Goal: Entertainment & Leisure: Browse casually

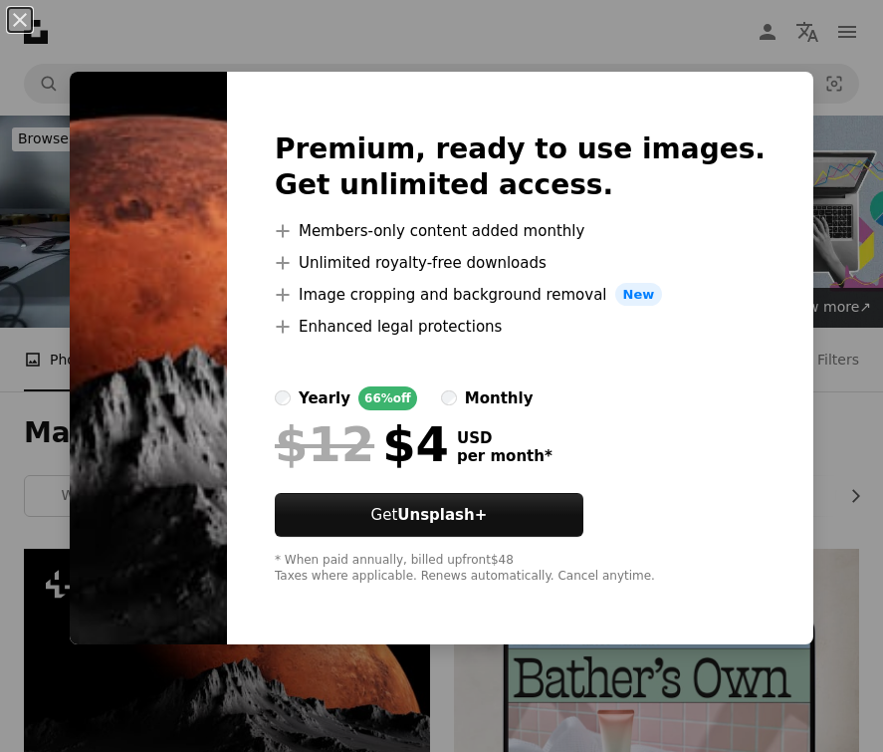
scroll to position [299, 0]
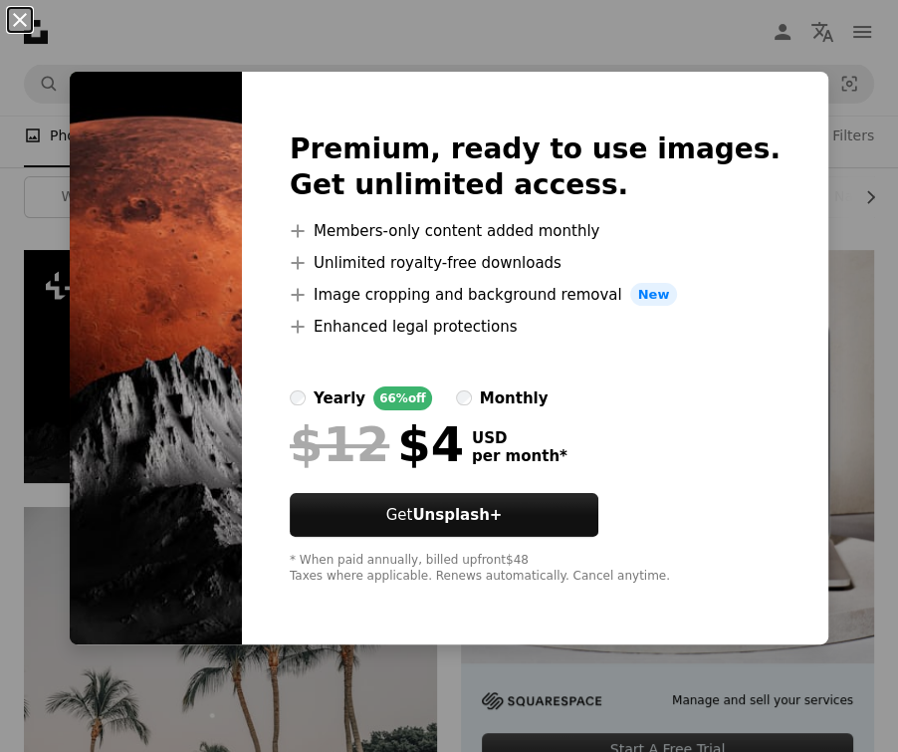
click at [19, 15] on button "An X shape" at bounding box center [20, 20] width 24 height 24
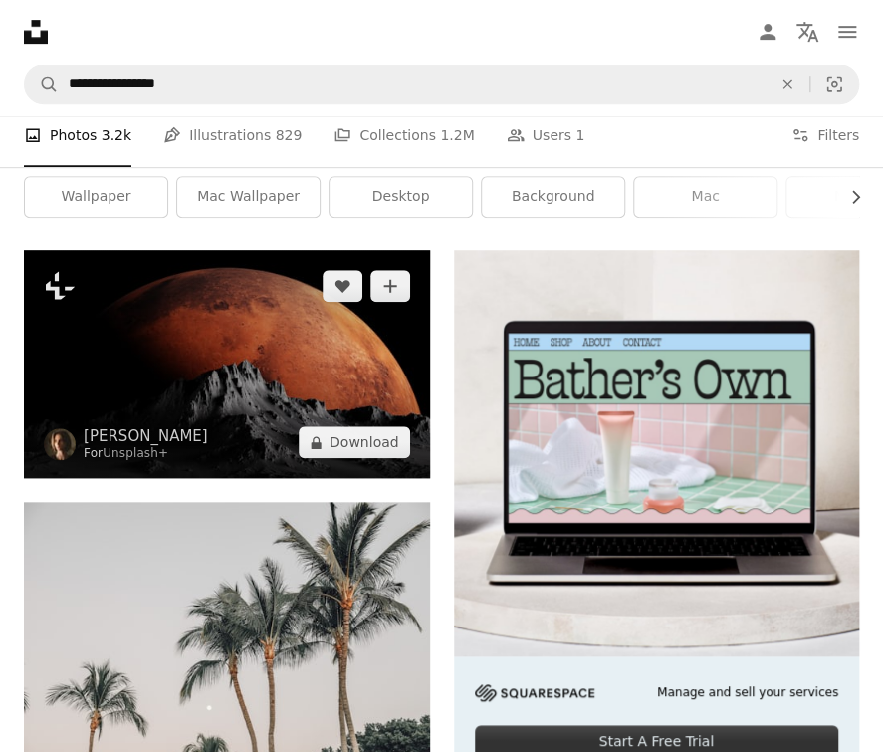
click at [206, 327] on img at bounding box center [227, 364] width 406 height 228
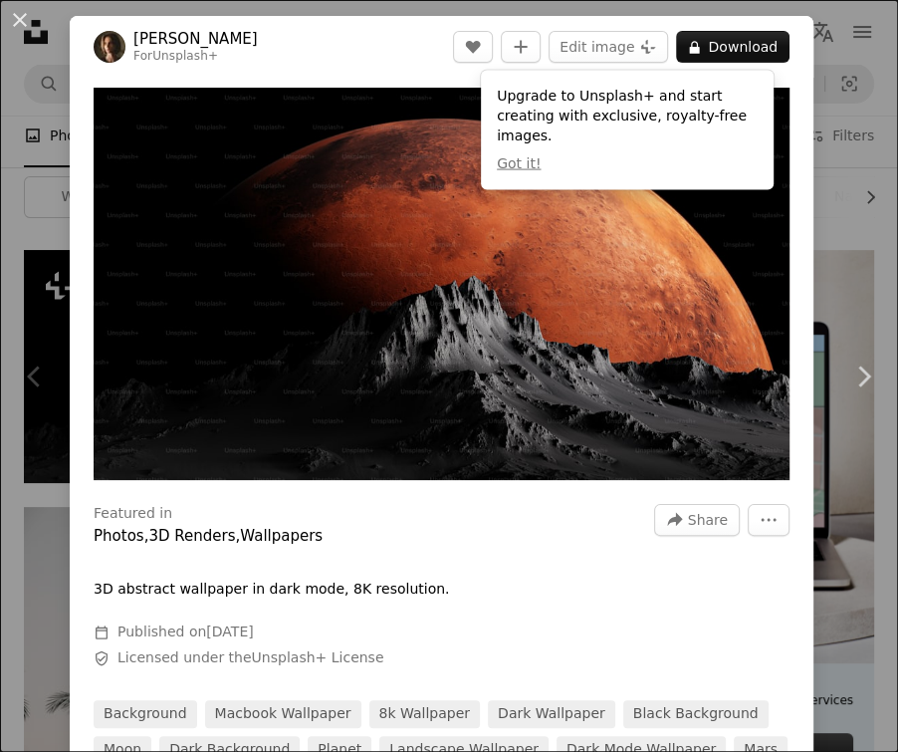
click at [859, 218] on div "An X shape Chevron left Chevron right [PERSON_NAME] For Unsplash+ A heart A plu…" at bounding box center [449, 376] width 898 height 752
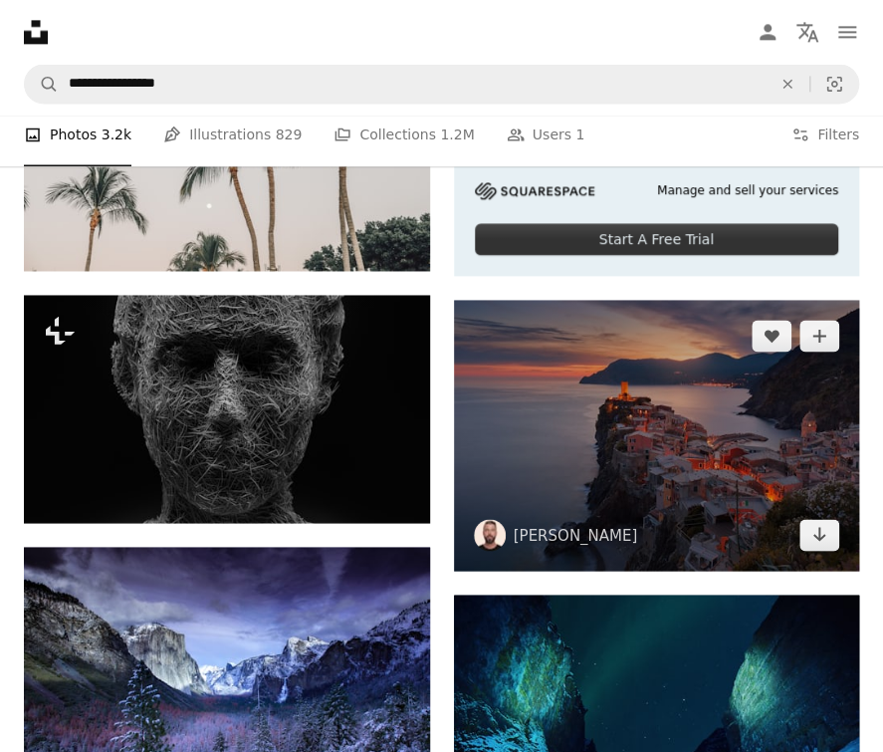
scroll to position [797, 0]
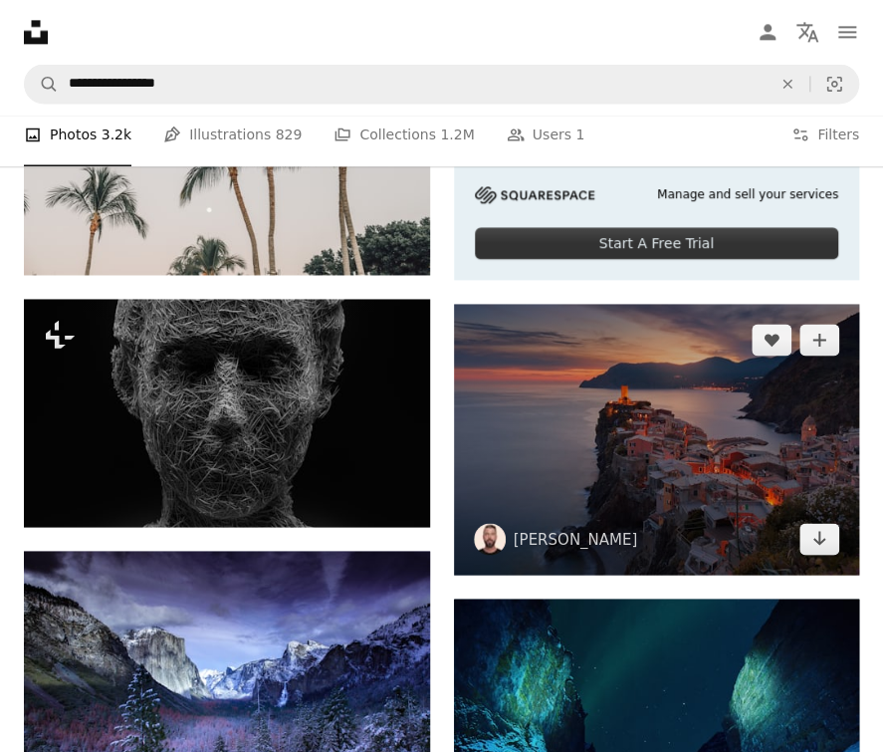
click at [649, 348] on img at bounding box center [657, 439] width 406 height 270
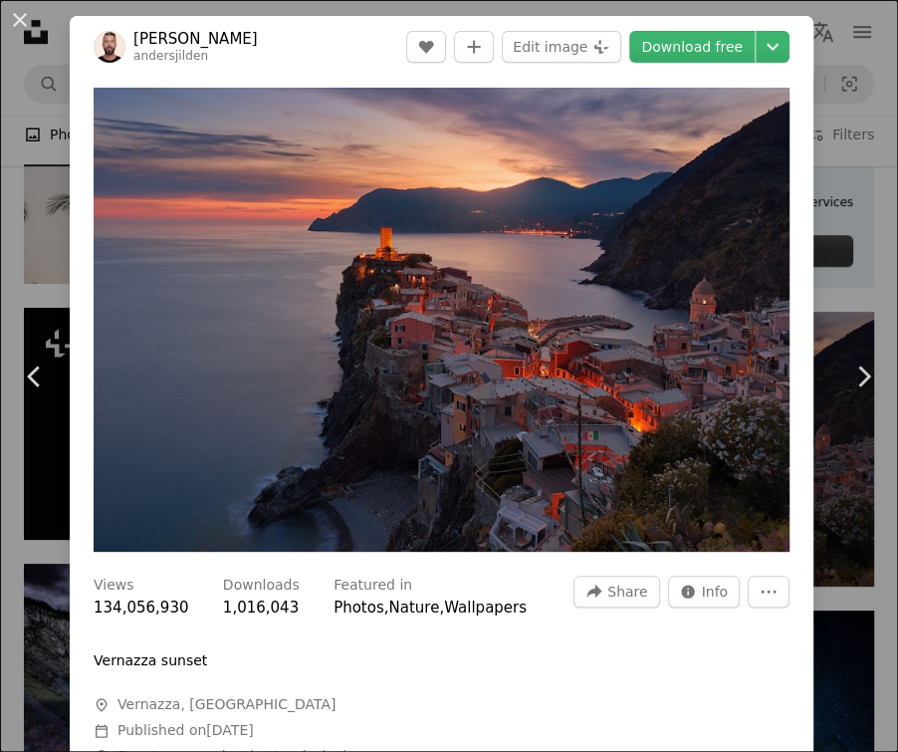
click at [816, 201] on div "An X shape Chevron left Chevron right [PERSON_NAME] andersjilden A heart A plus…" at bounding box center [449, 376] width 898 height 752
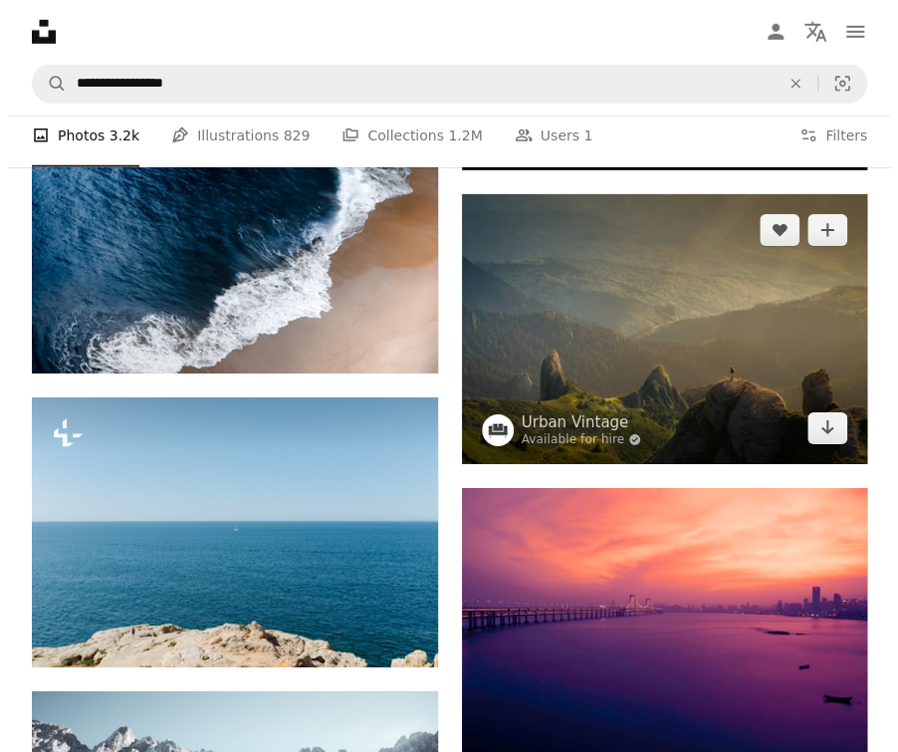
scroll to position [1792, 0]
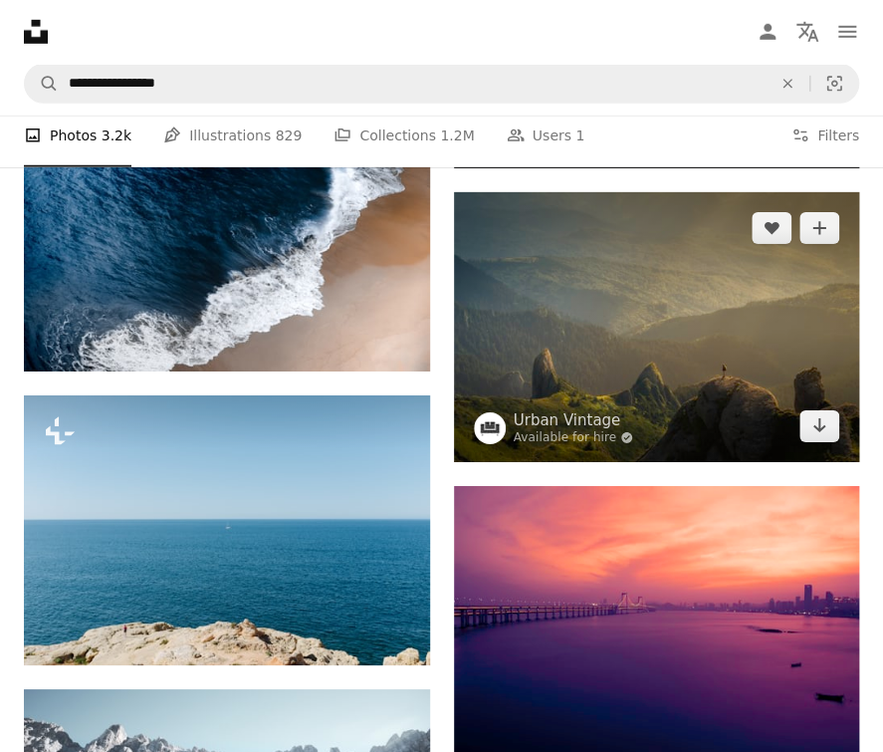
click at [647, 282] on img at bounding box center [657, 327] width 406 height 270
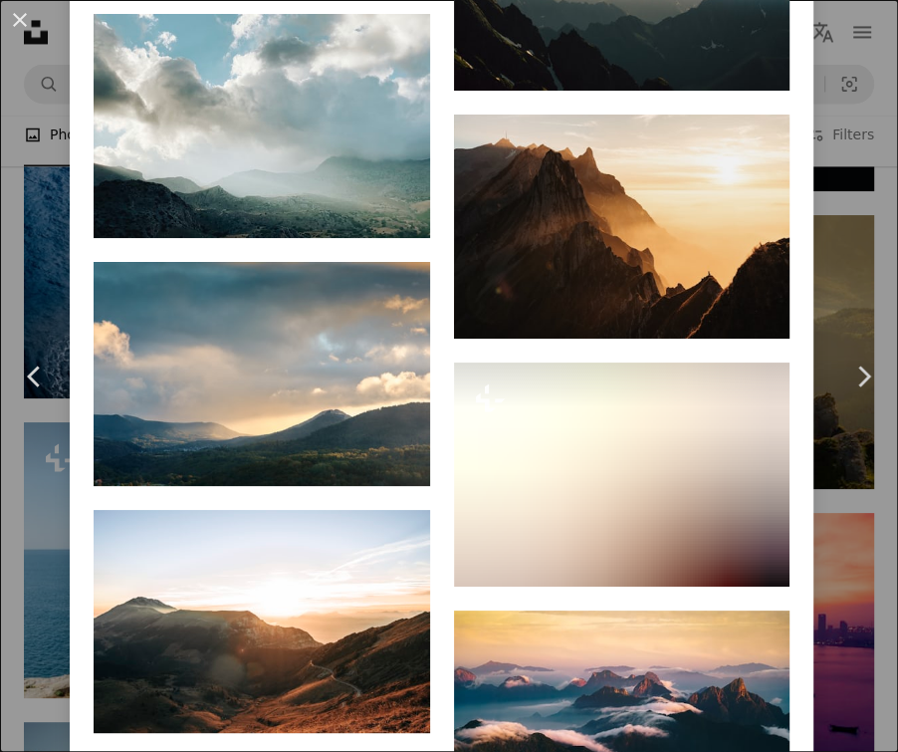
scroll to position [6680, 0]
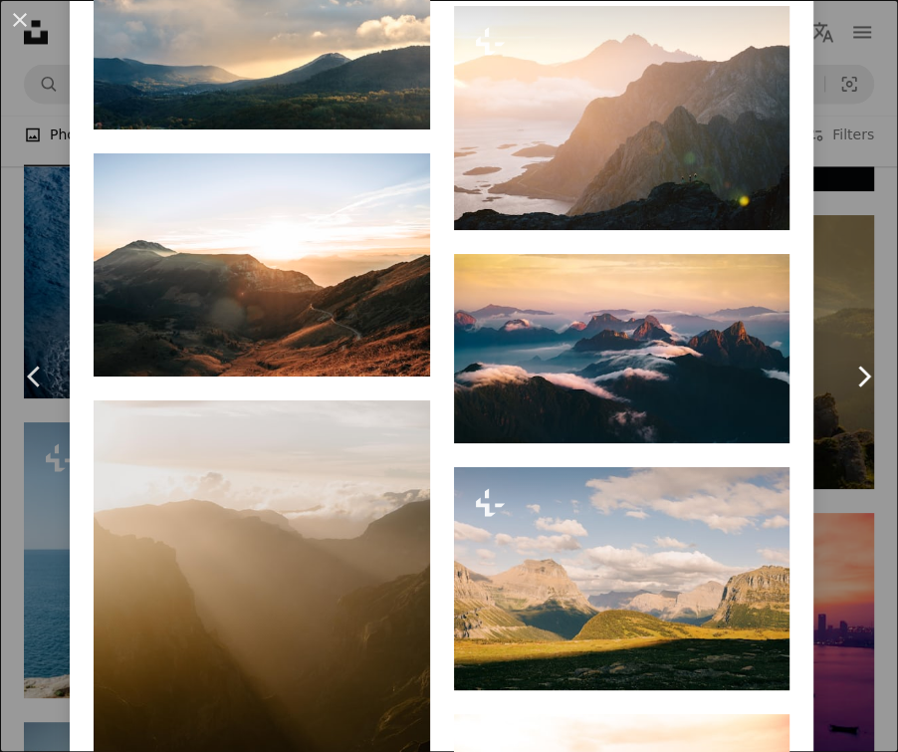
click at [828, 283] on link "Chevron right" at bounding box center [863, 376] width 70 height 191
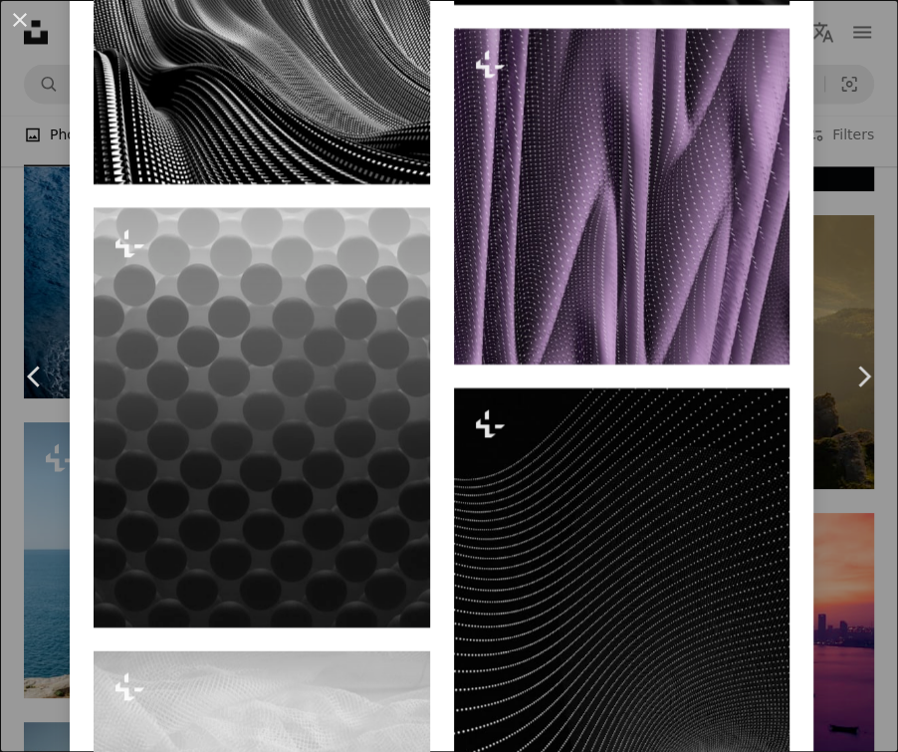
scroll to position [4082, 0]
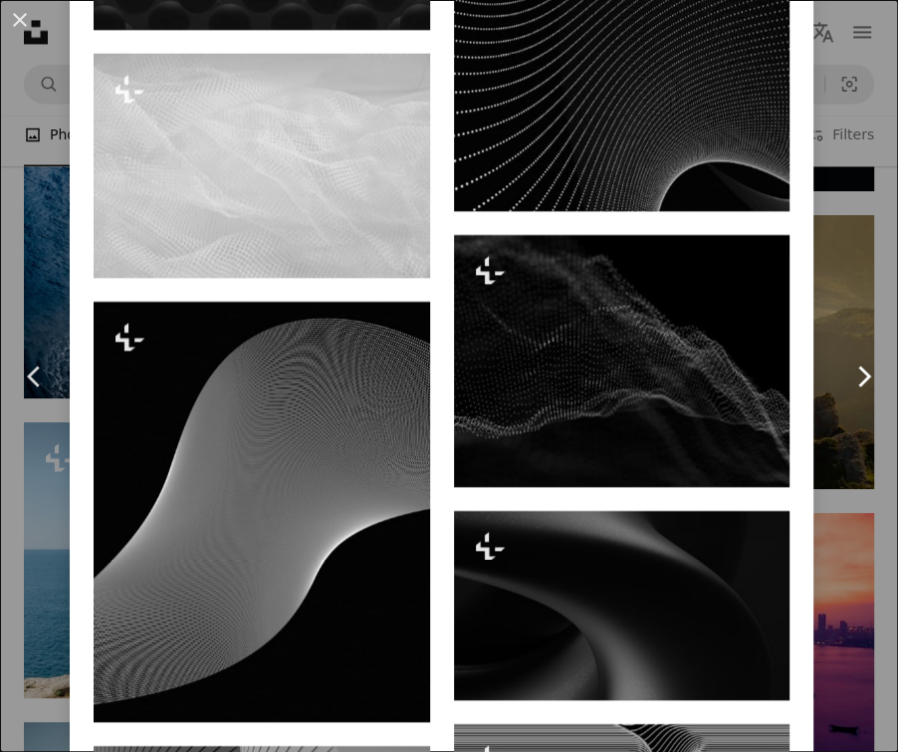
click at [837, 311] on link "Chevron right" at bounding box center [863, 376] width 70 height 191
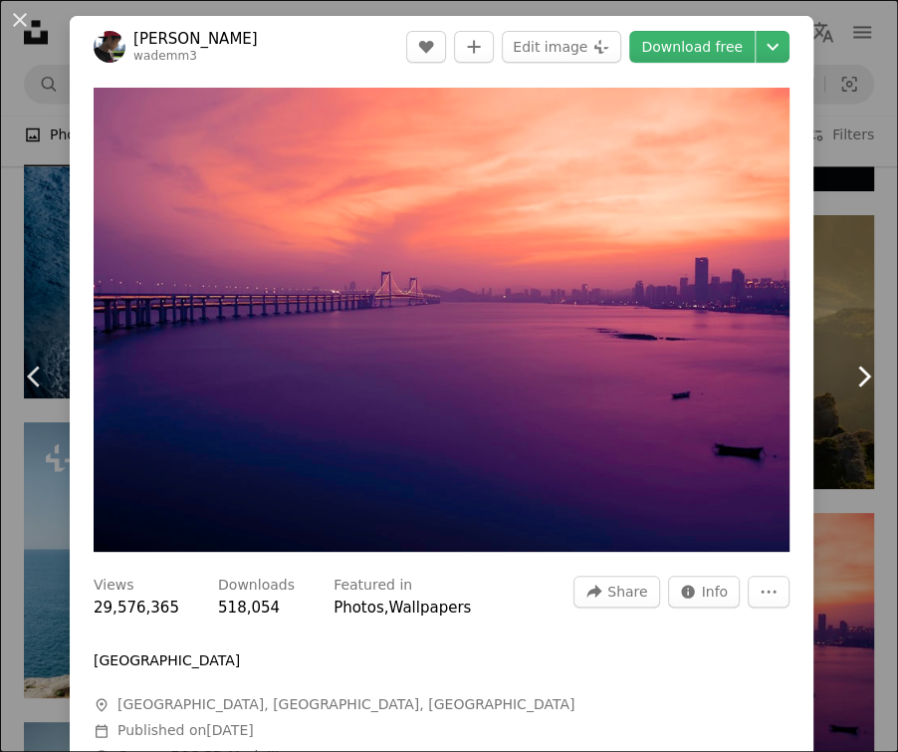
click at [854, 369] on icon "Chevron right" at bounding box center [863, 376] width 32 height 32
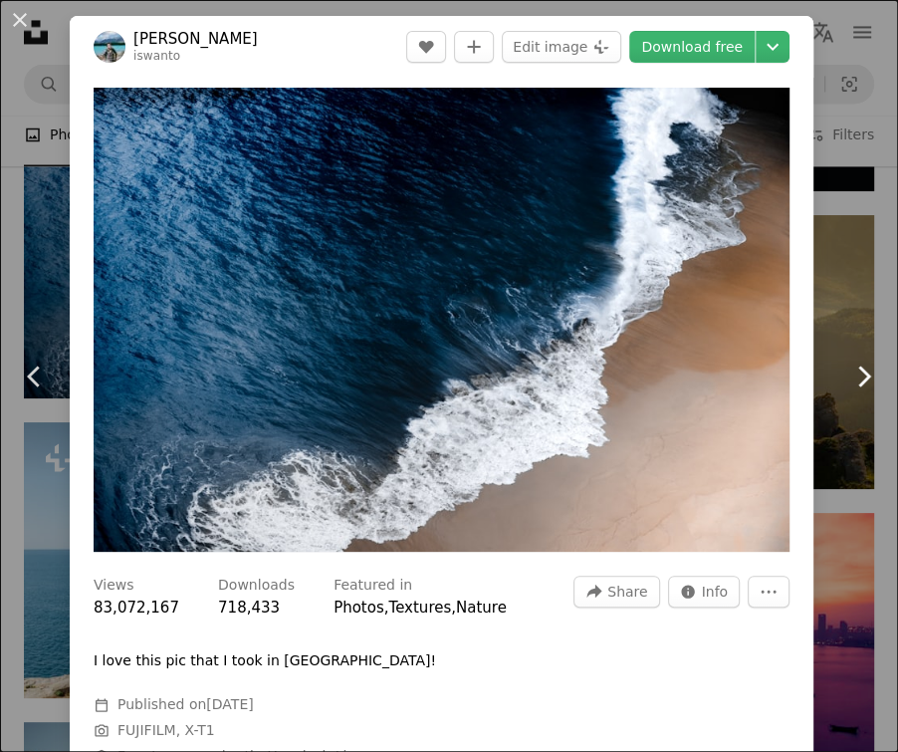
click at [849, 375] on icon "Chevron right" at bounding box center [863, 376] width 32 height 32
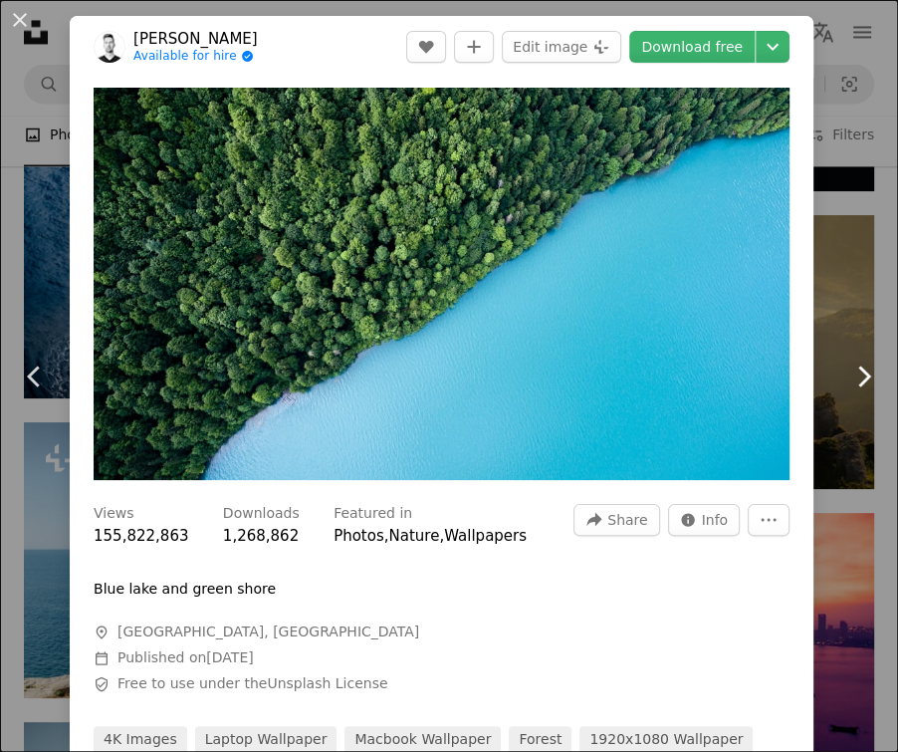
click at [848, 375] on icon "Chevron right" at bounding box center [863, 376] width 32 height 32
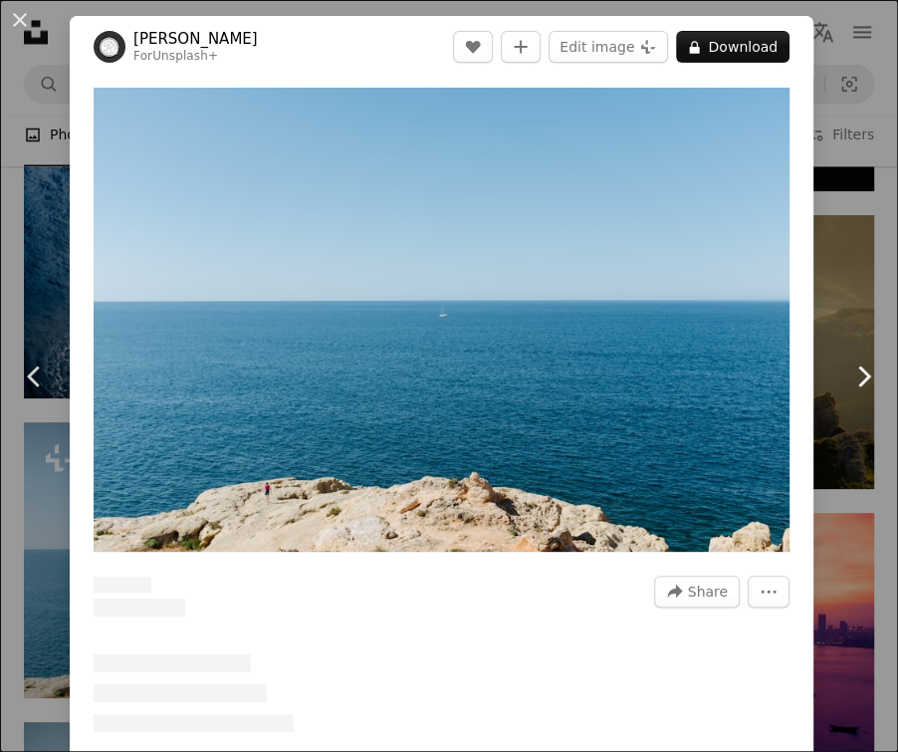
click at [848, 375] on icon "Chevron right" at bounding box center [863, 376] width 32 height 32
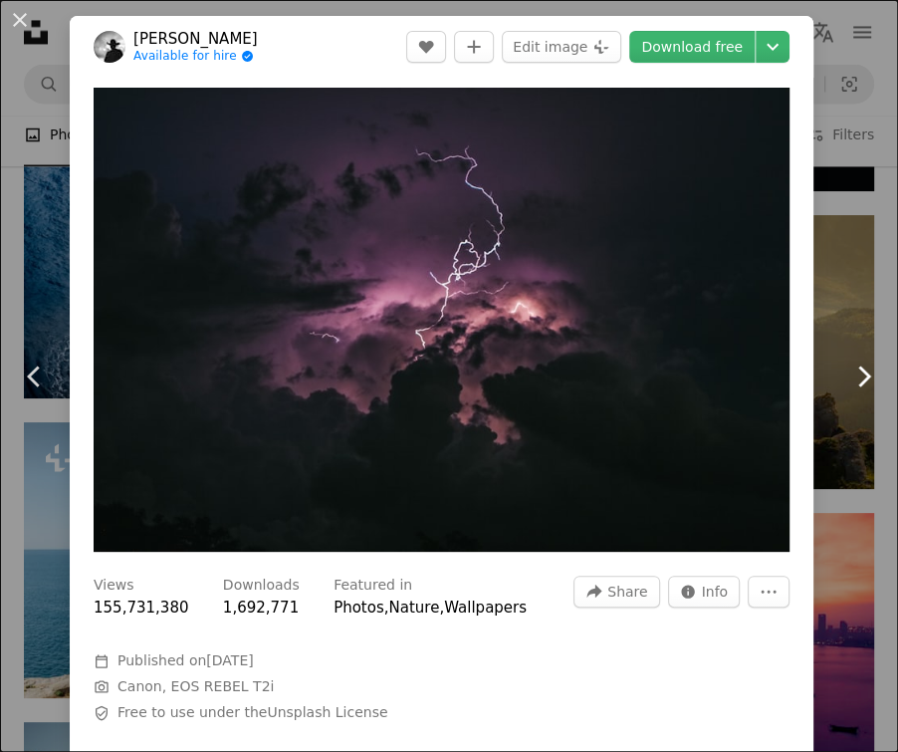
click at [847, 375] on icon "Chevron right" at bounding box center [863, 376] width 32 height 32
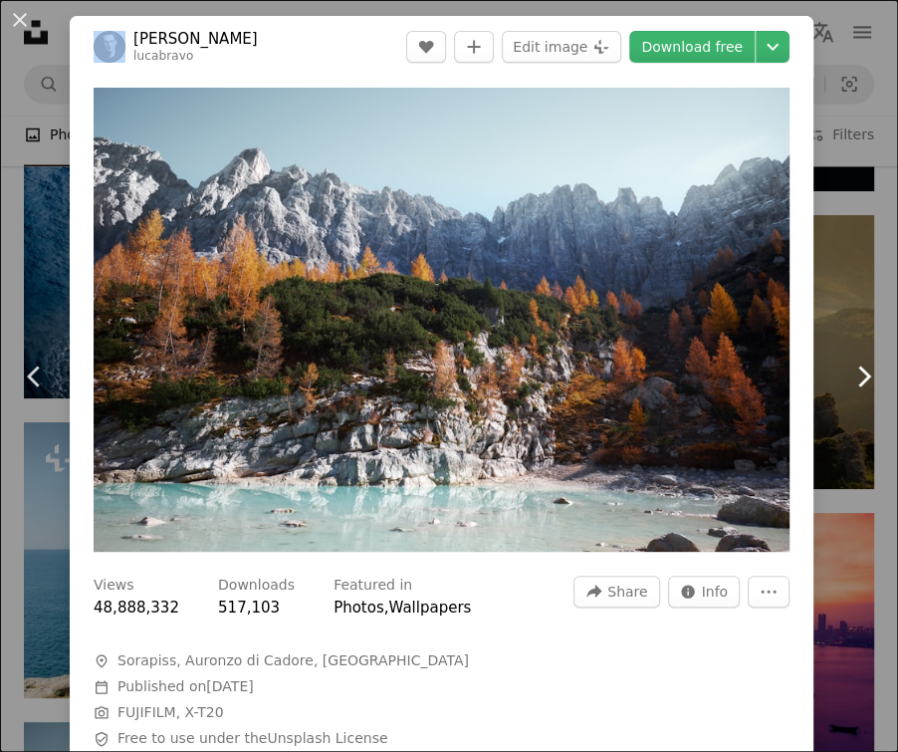
click at [847, 375] on icon "Chevron right" at bounding box center [863, 376] width 32 height 32
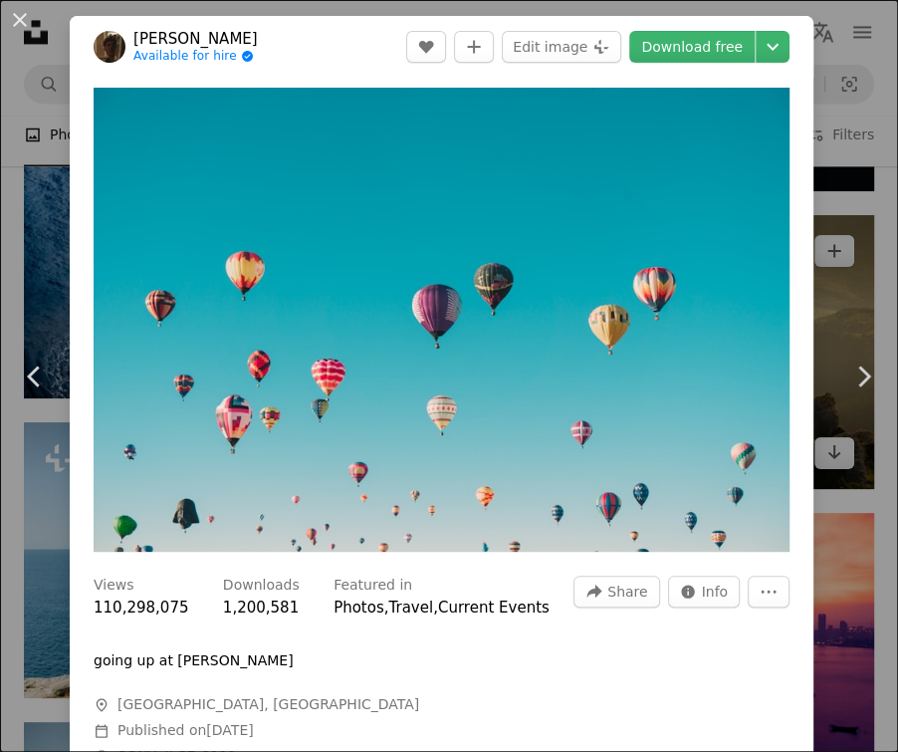
click at [810, 266] on div "An X shape Chevron left Chevron right [PERSON_NAME] Available for hire A checkm…" at bounding box center [449, 376] width 898 height 752
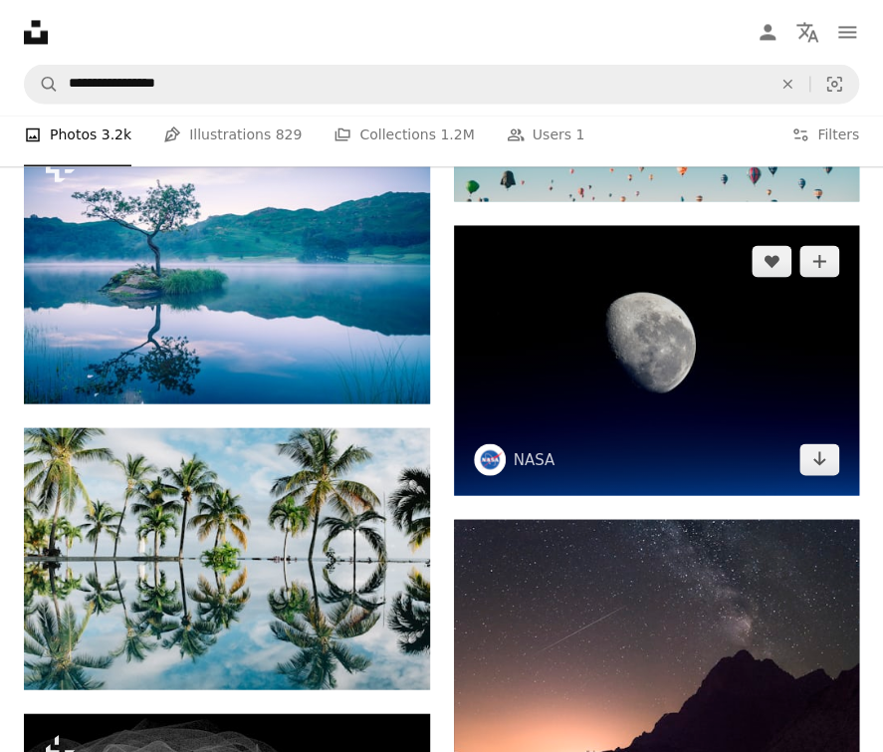
scroll to position [3186, 0]
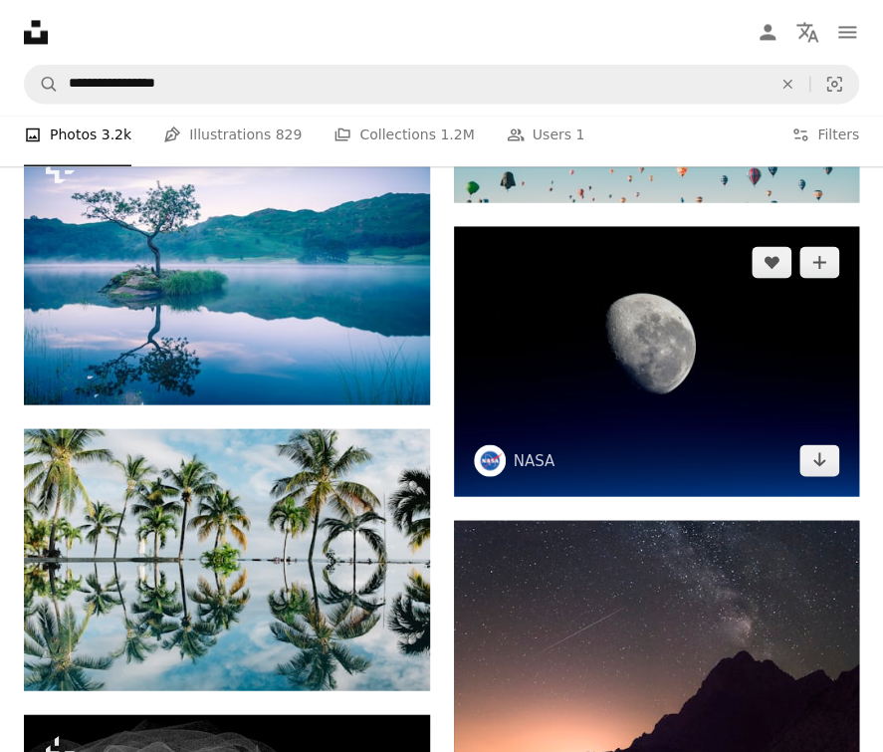
click at [587, 359] on img at bounding box center [657, 361] width 406 height 270
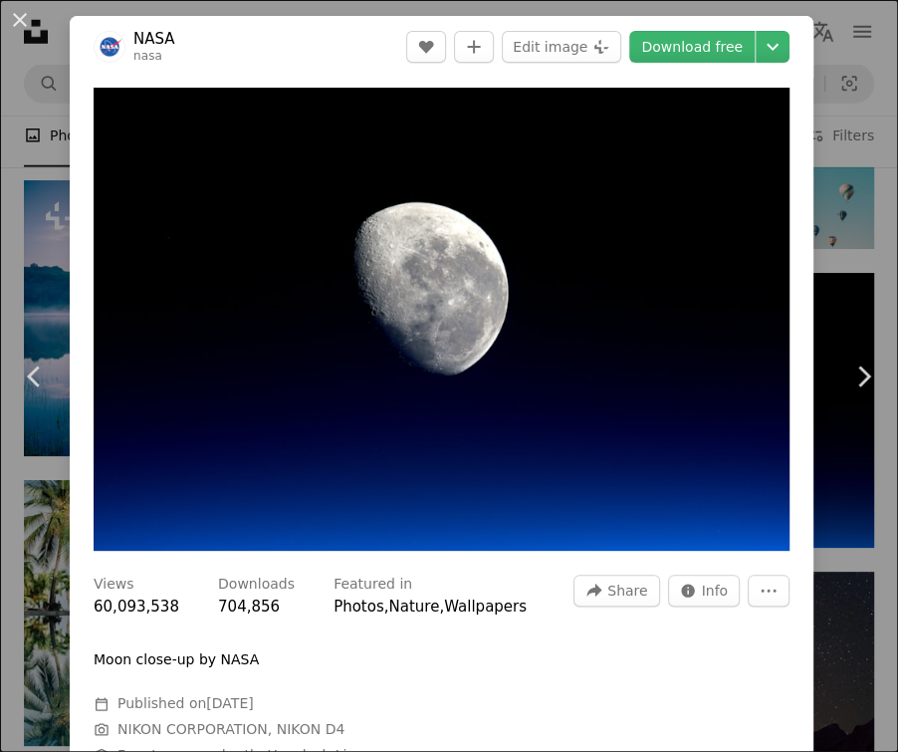
click at [809, 255] on div "An X shape Chevron left Chevron right NASA nasa A heart A plus sign Edit image …" at bounding box center [449, 376] width 898 height 752
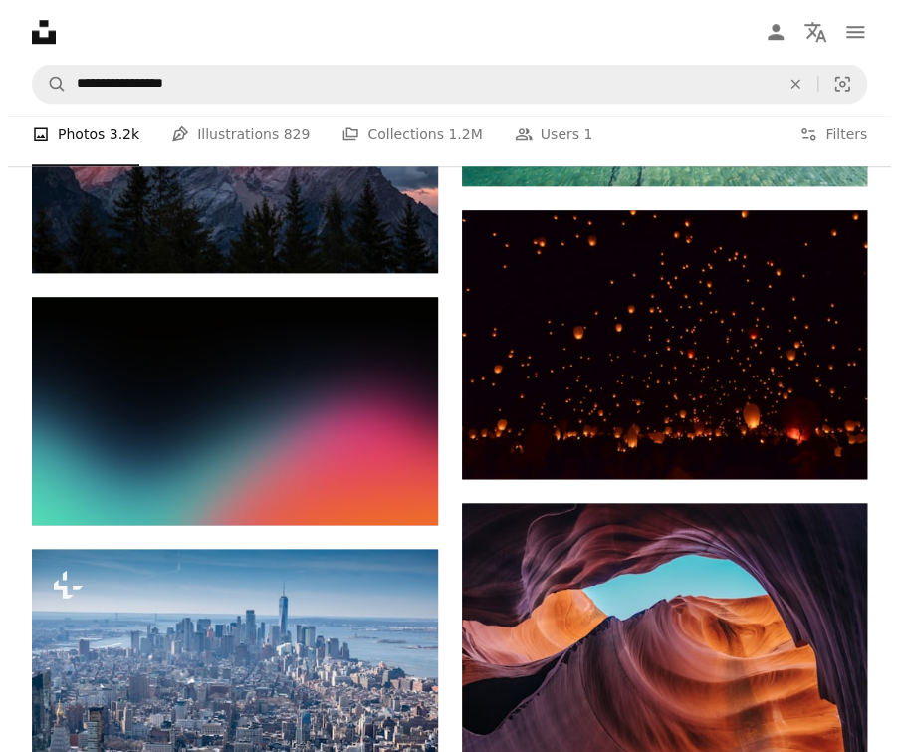
scroll to position [4979, 0]
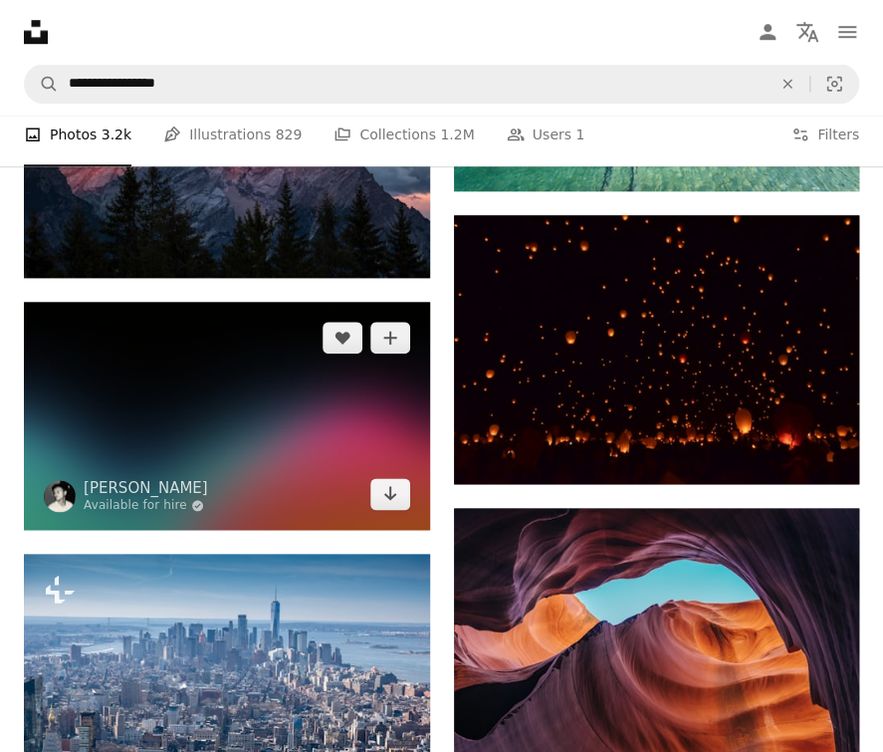
click at [331, 417] on img at bounding box center [227, 416] width 406 height 228
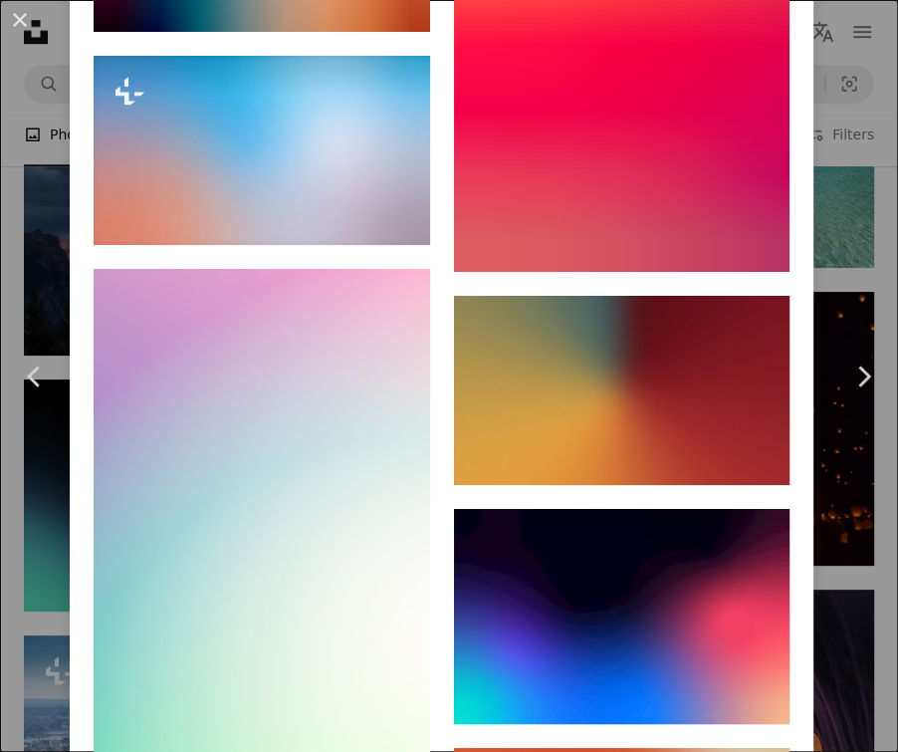
scroll to position [3883, 0]
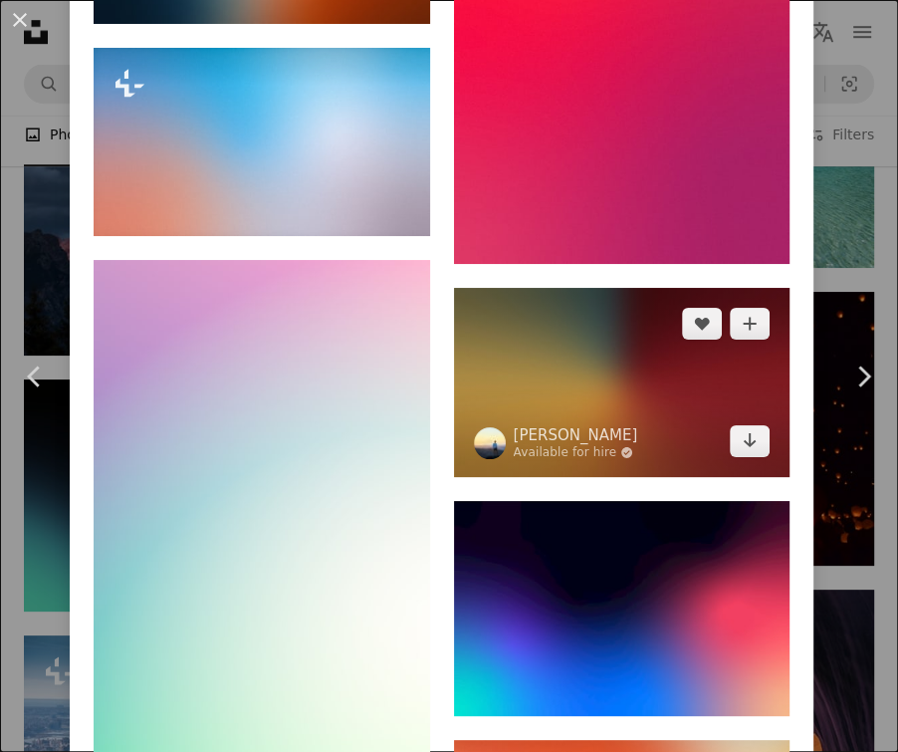
click at [580, 302] on img at bounding box center [622, 382] width 337 height 189
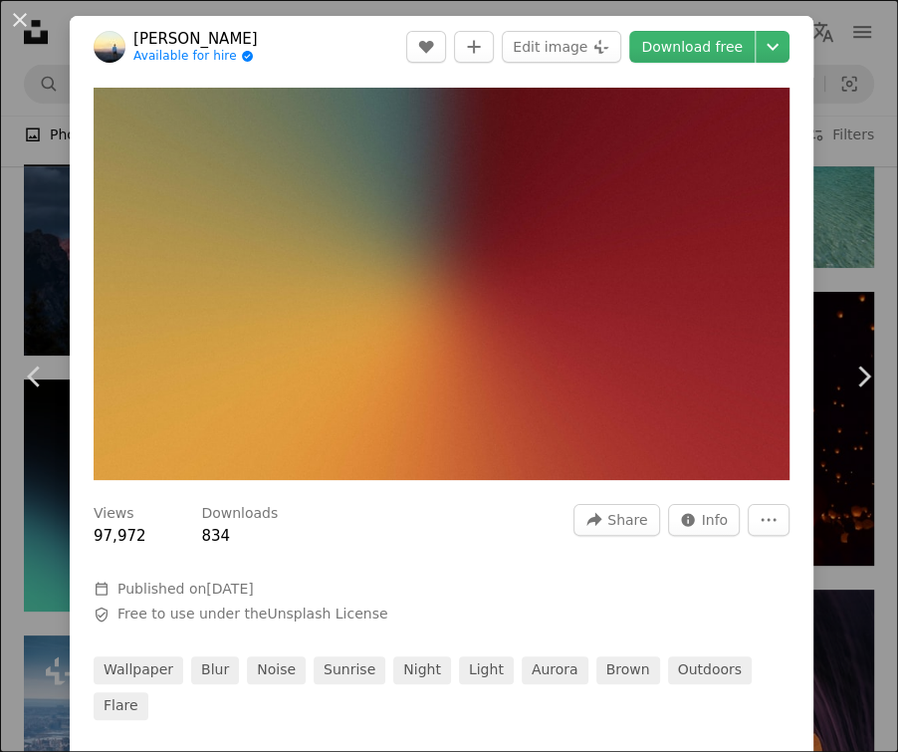
click at [830, 196] on div "An X shape Chevron left Chevron right [PERSON_NAME] Available for hire A checkm…" at bounding box center [449, 376] width 898 height 752
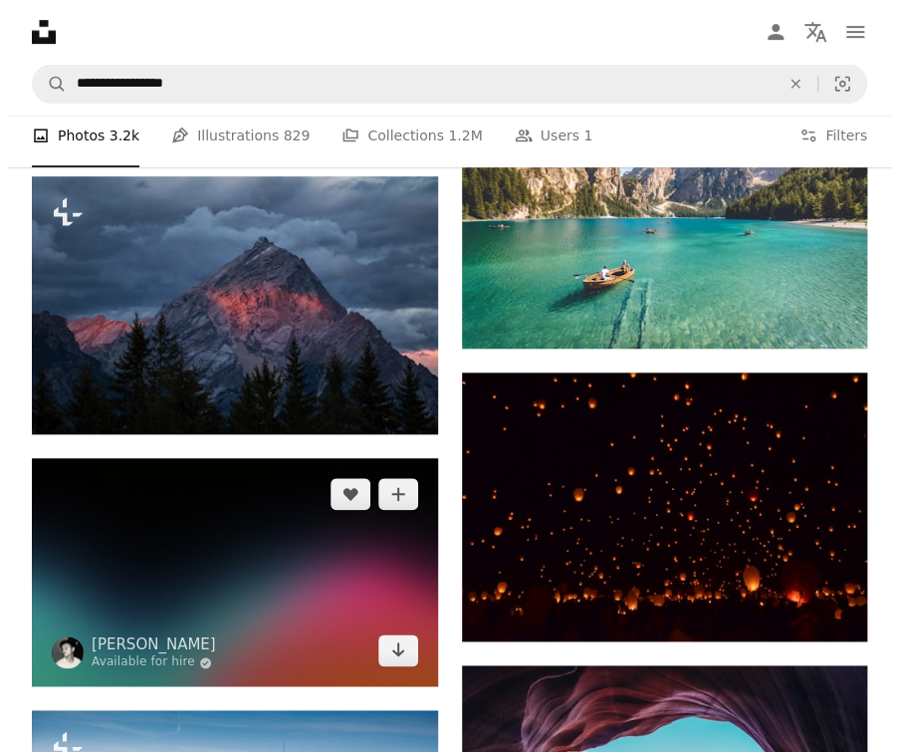
scroll to position [4979, 0]
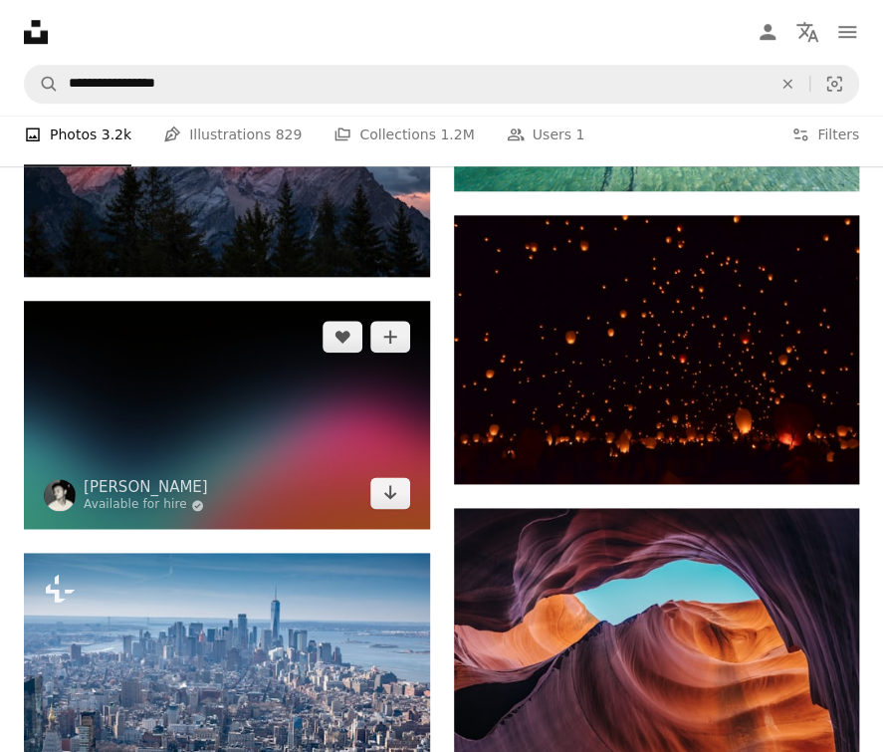
click at [348, 431] on img at bounding box center [227, 415] width 406 height 228
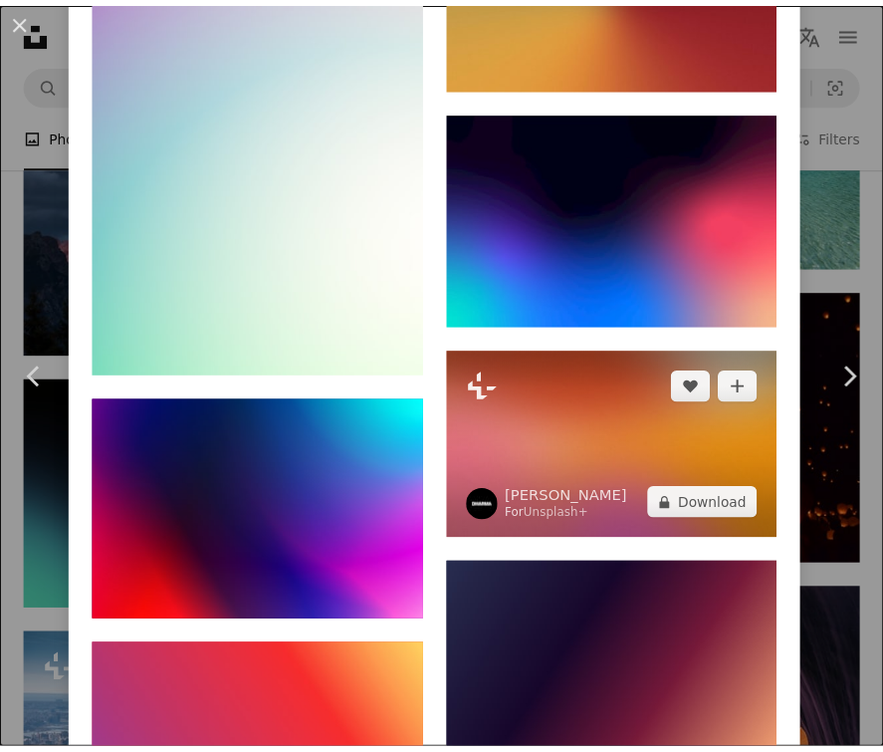
scroll to position [4282, 0]
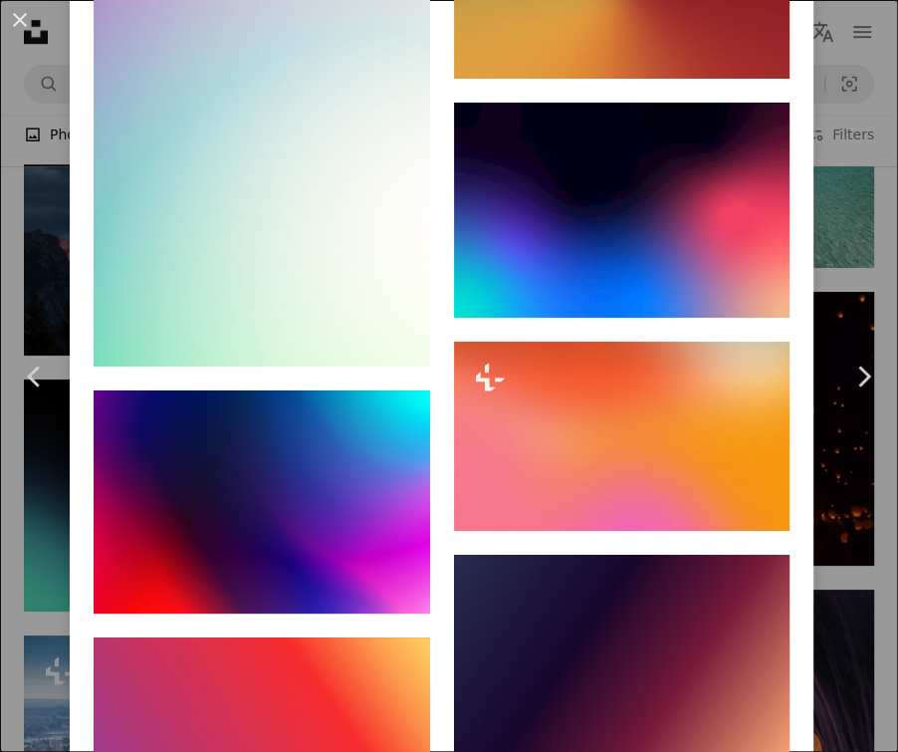
click at [832, 197] on div "An X shape Chevron left Chevron right [PERSON_NAME] Available for hire A checkm…" at bounding box center [449, 376] width 898 height 752
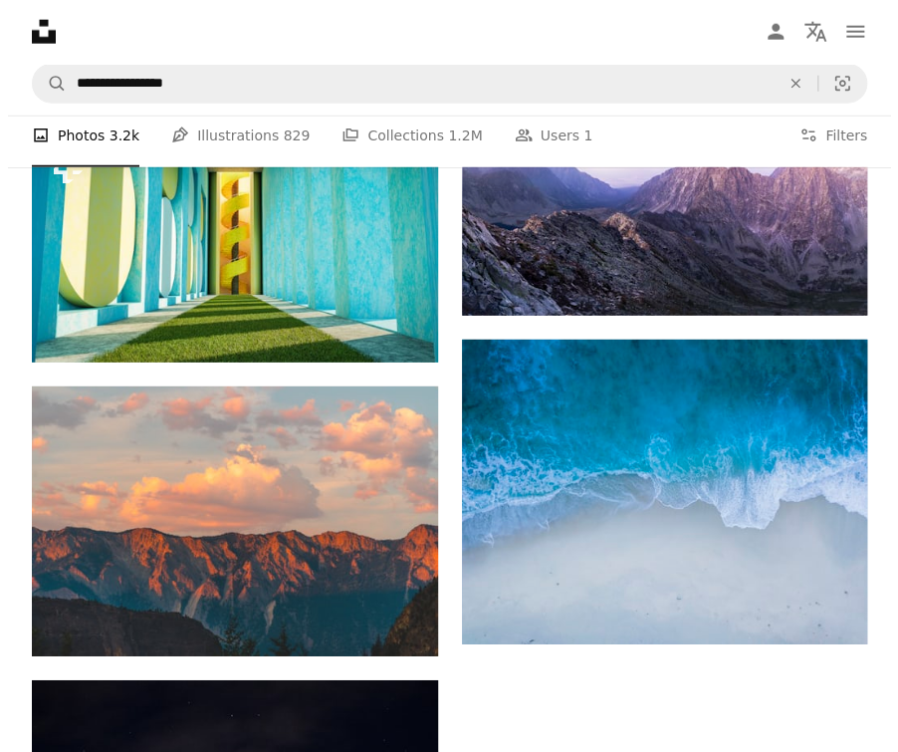
scroll to position [5974, 0]
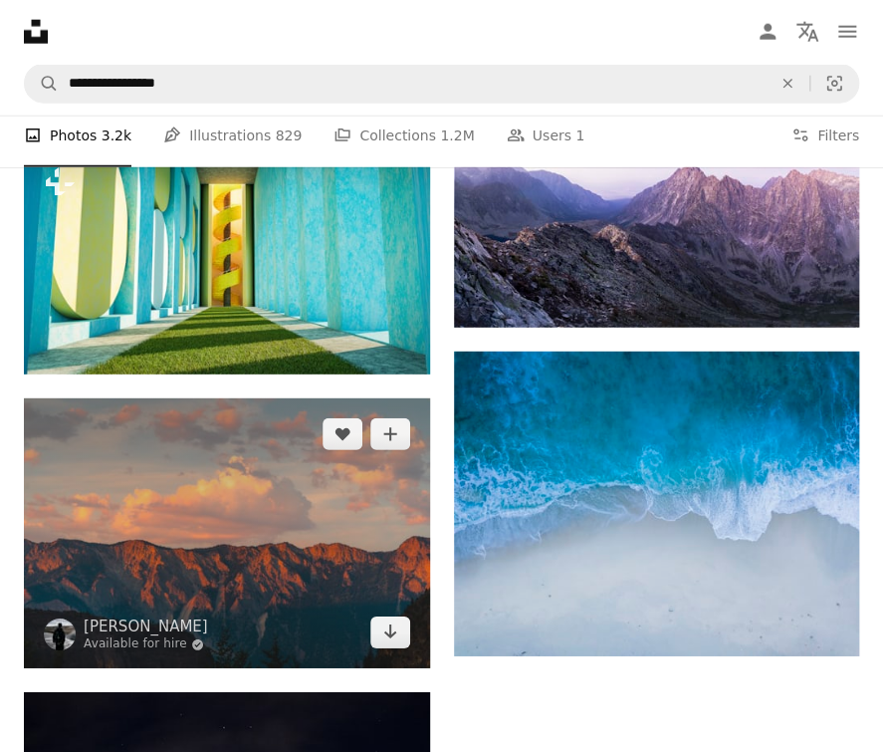
click at [370, 467] on img at bounding box center [227, 533] width 406 height 270
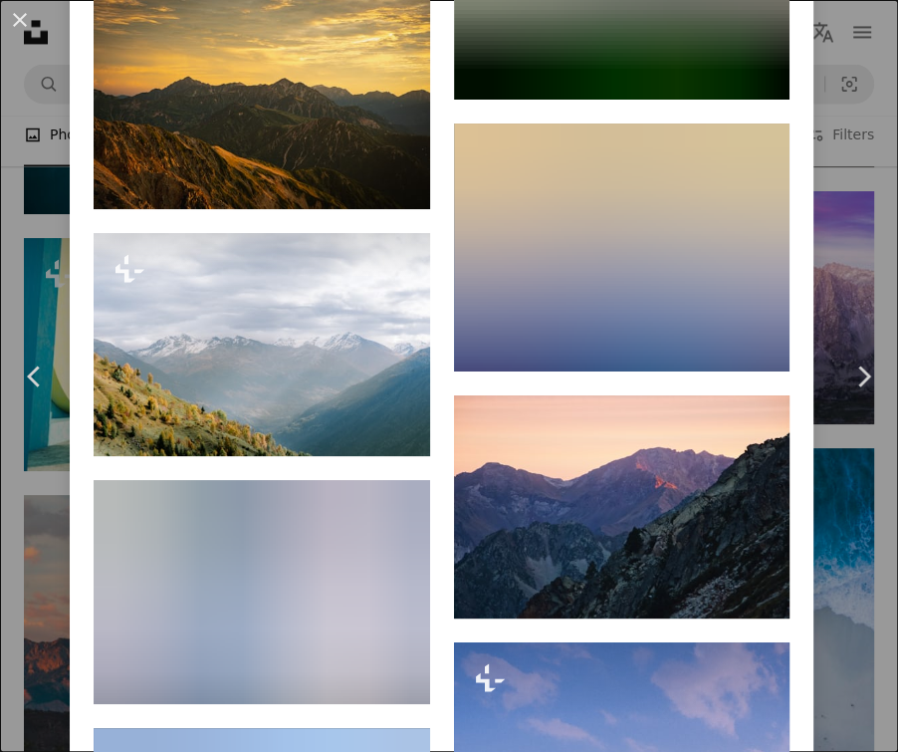
scroll to position [4182, 0]
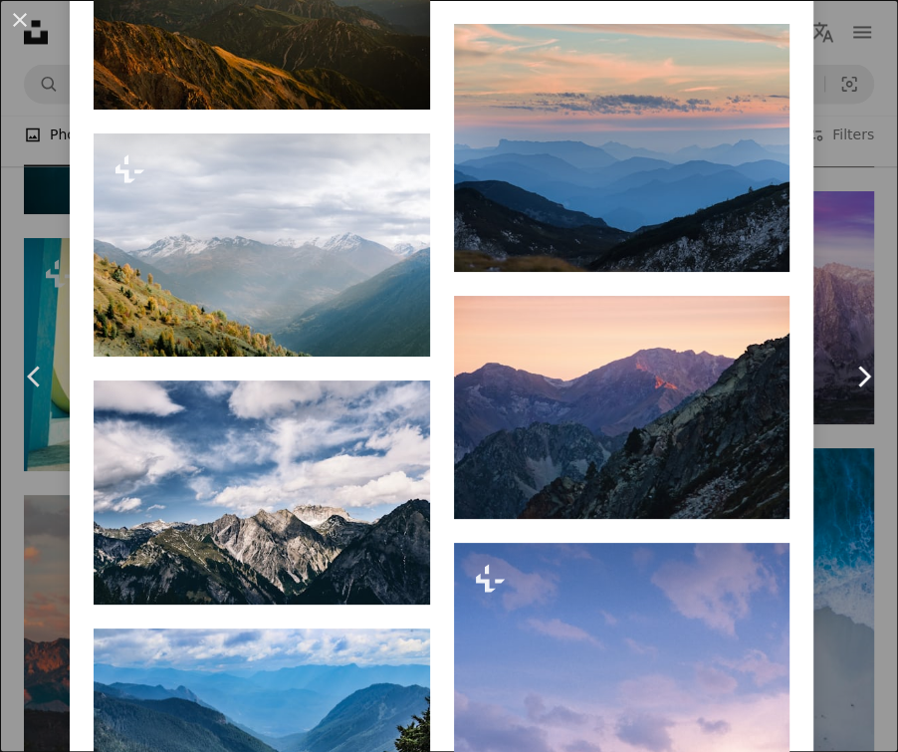
click at [844, 349] on link "Chevron right" at bounding box center [863, 376] width 70 height 191
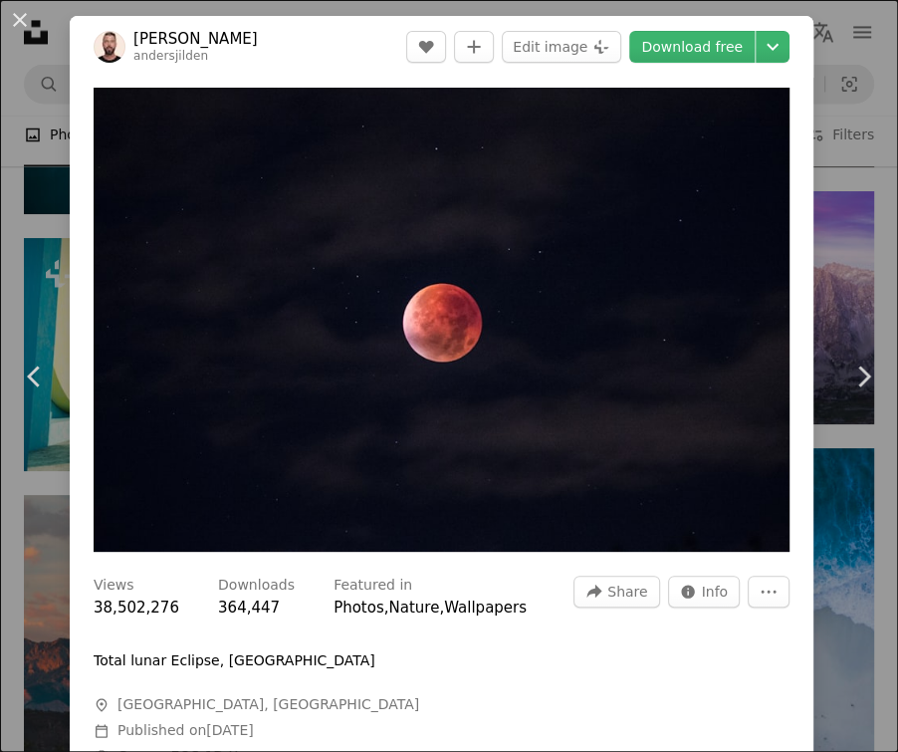
click at [818, 27] on div "An X shape Chevron left Chevron right [PERSON_NAME] andersjilden A heart A plus…" at bounding box center [449, 376] width 898 height 752
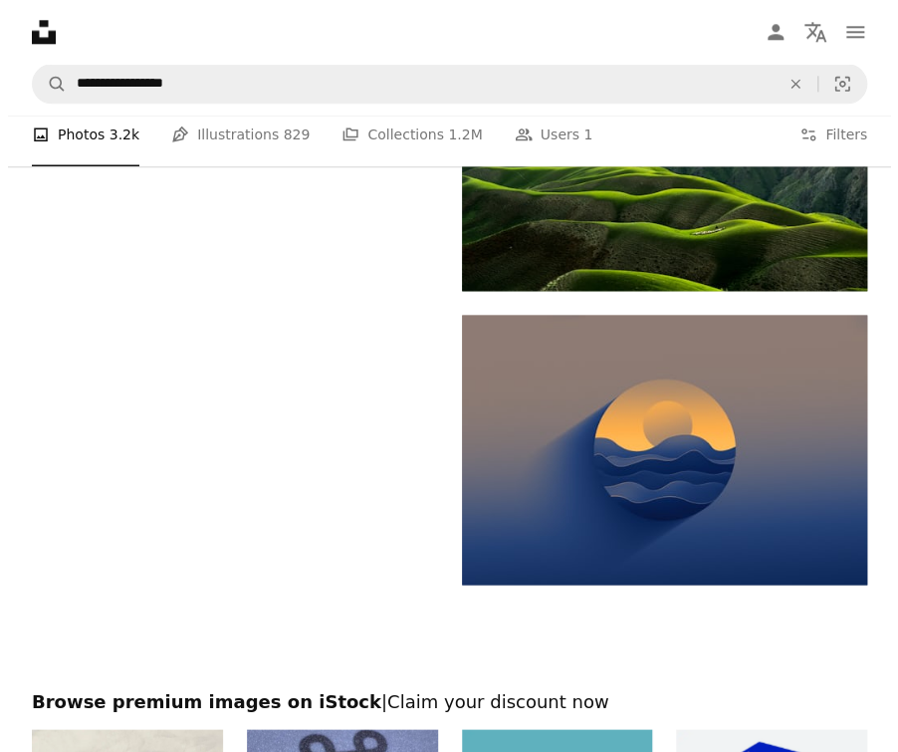
scroll to position [9758, 0]
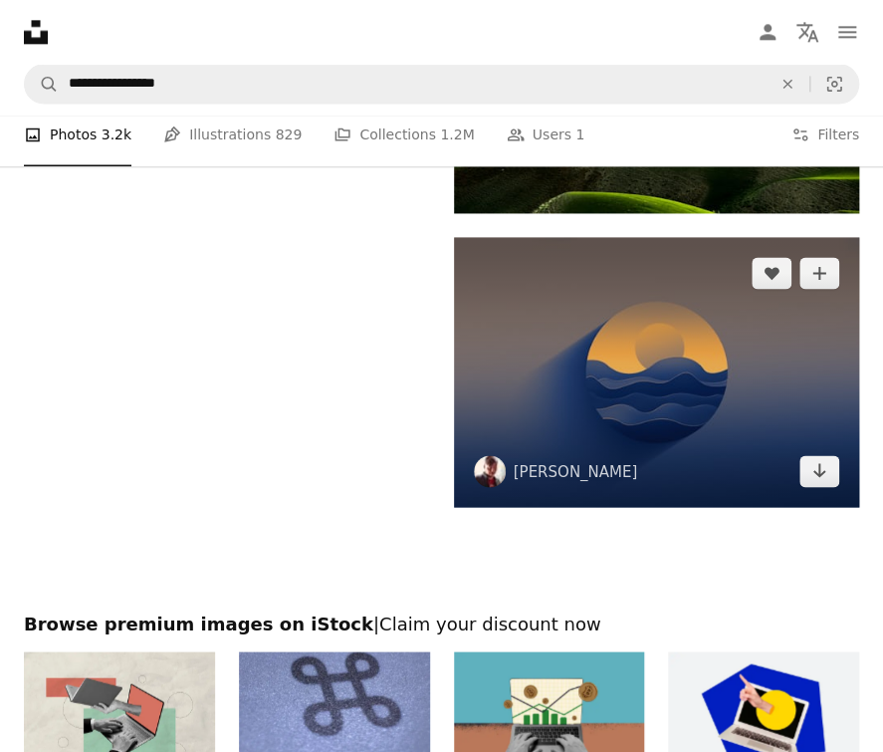
click at [595, 413] on img at bounding box center [657, 372] width 406 height 270
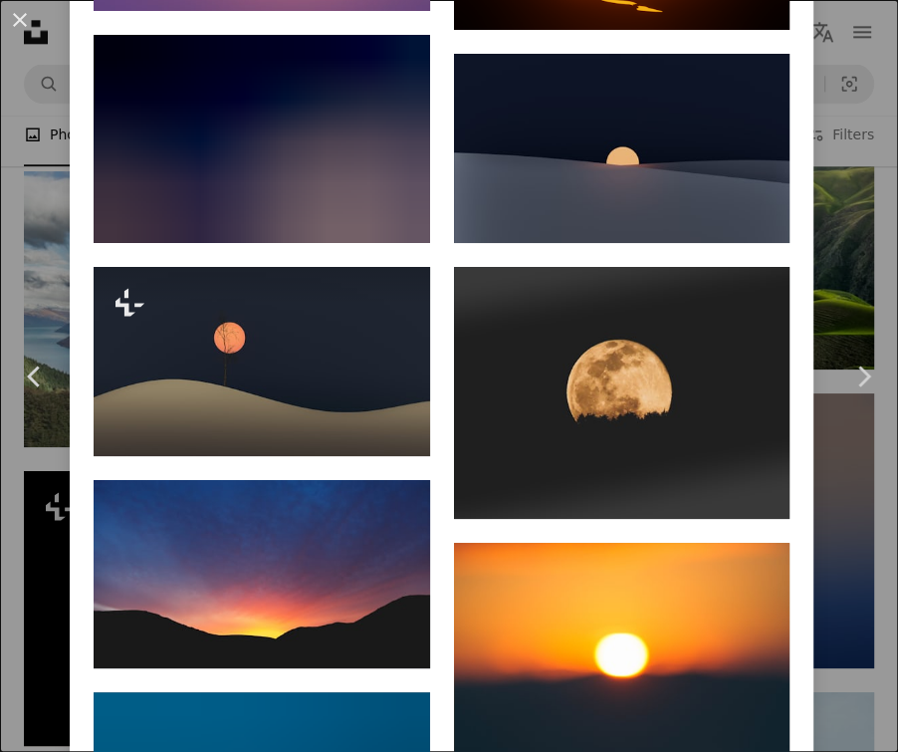
scroll to position [5277, 0]
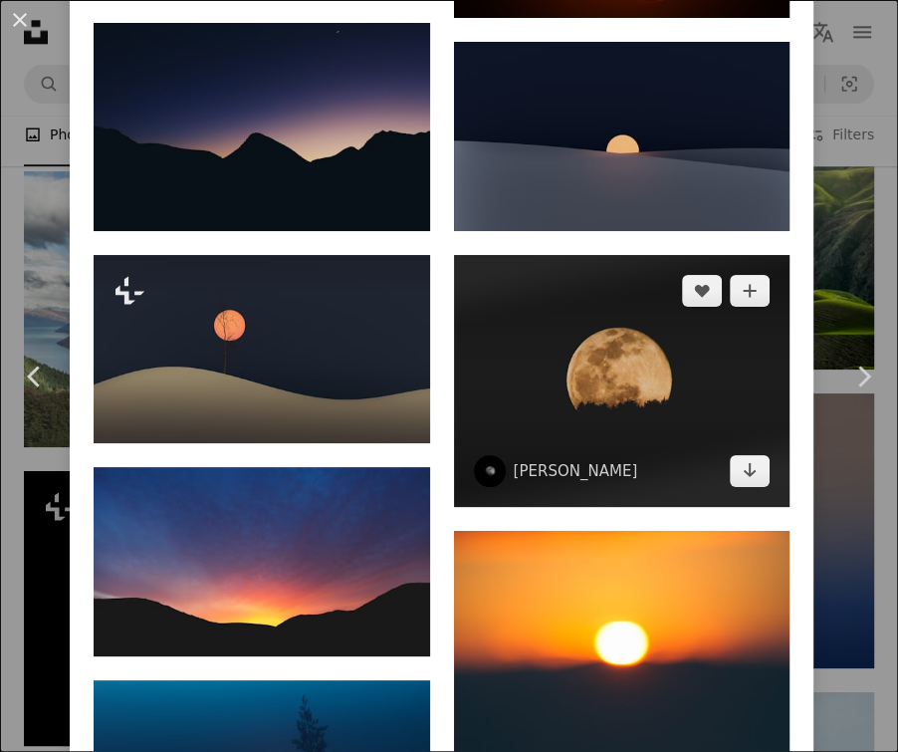
click at [573, 255] on img at bounding box center [622, 381] width 337 height 252
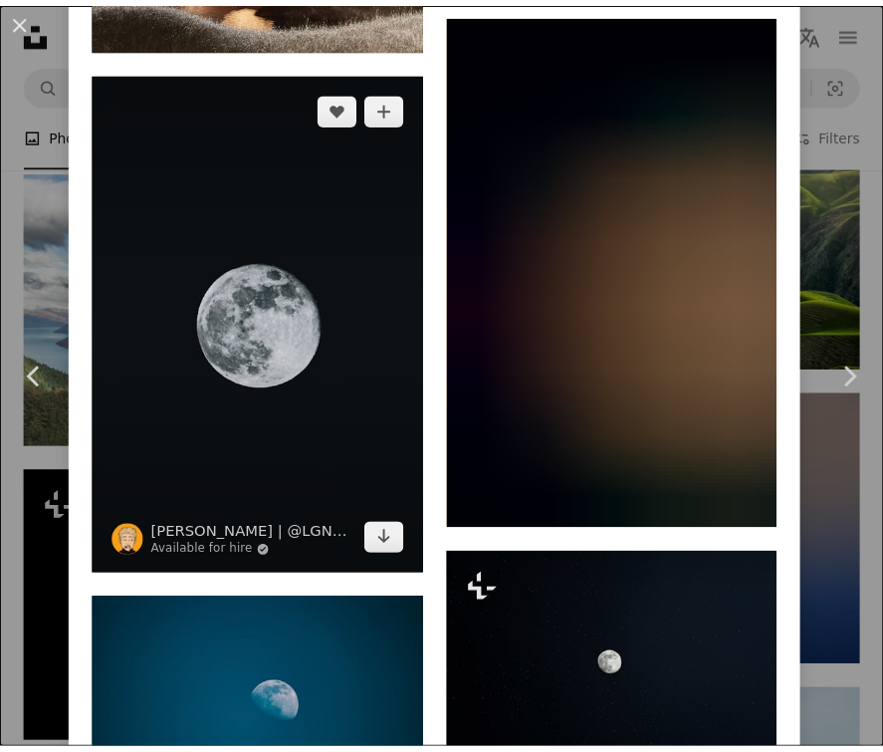
scroll to position [6173, 0]
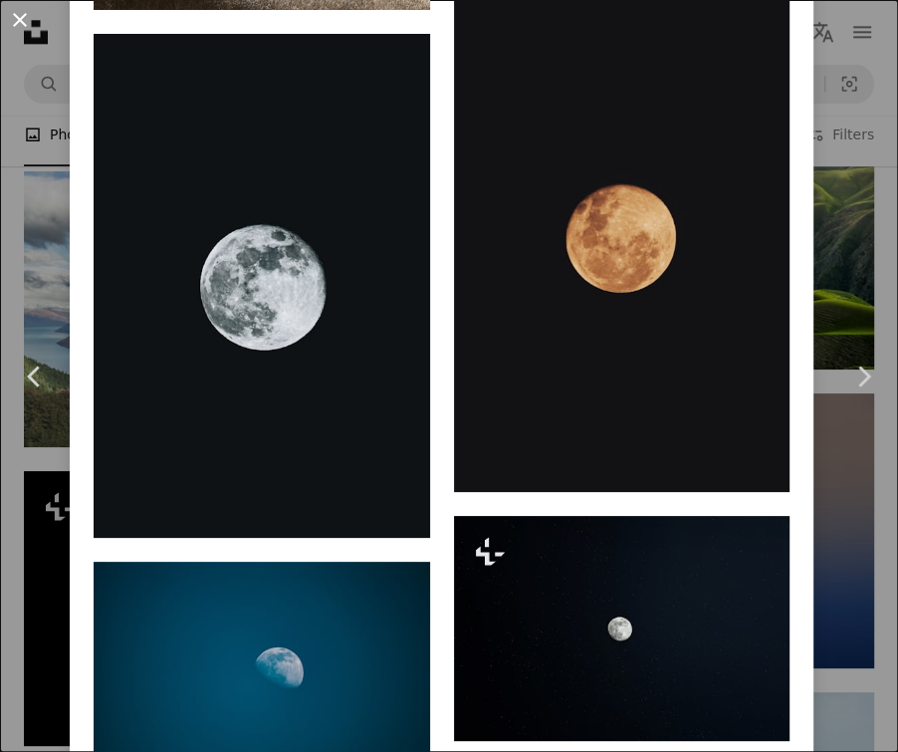
click at [14, 8] on button "An X shape" at bounding box center [20, 20] width 24 height 24
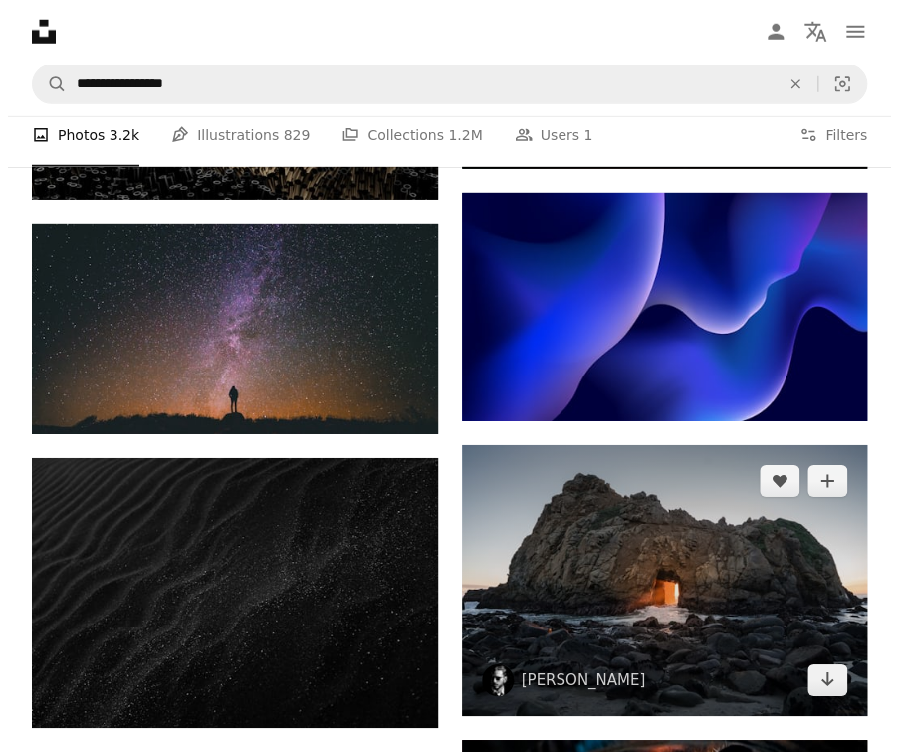
scroll to position [10654, 0]
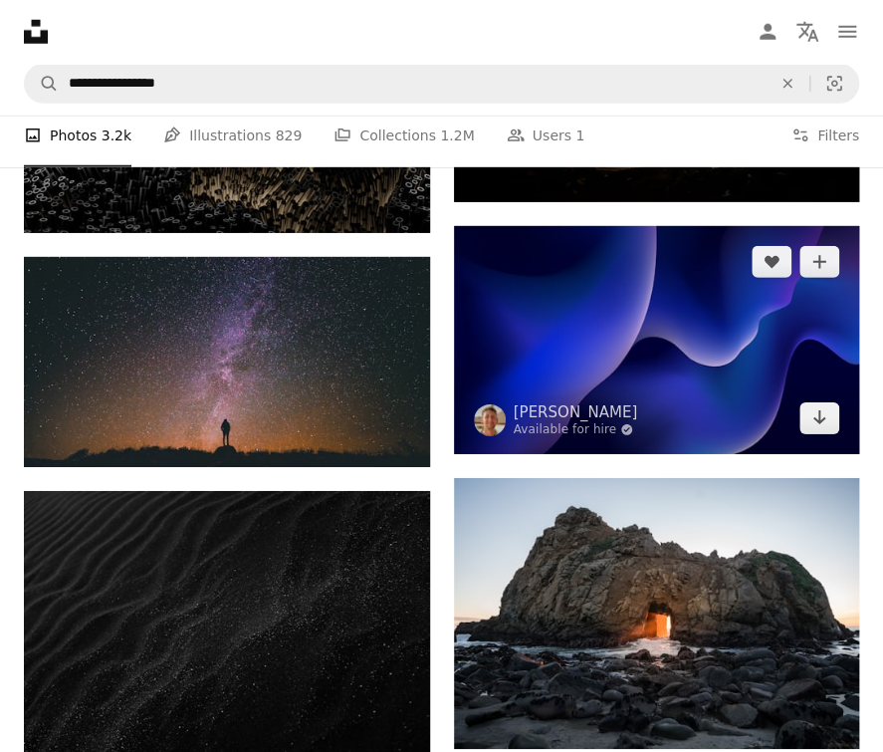
click at [573, 330] on img at bounding box center [657, 340] width 406 height 228
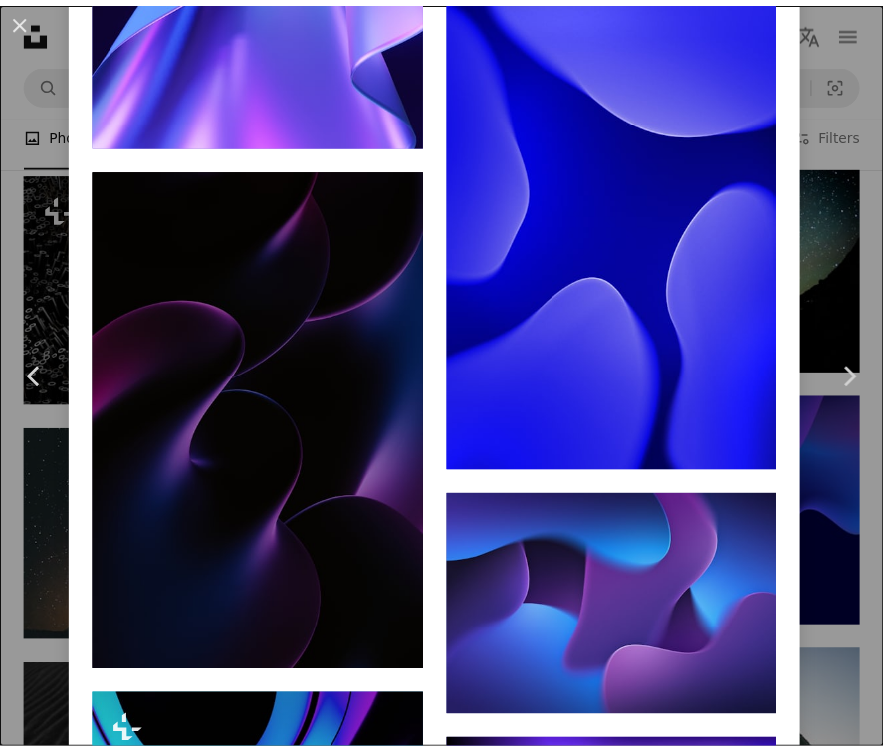
scroll to position [5974, 0]
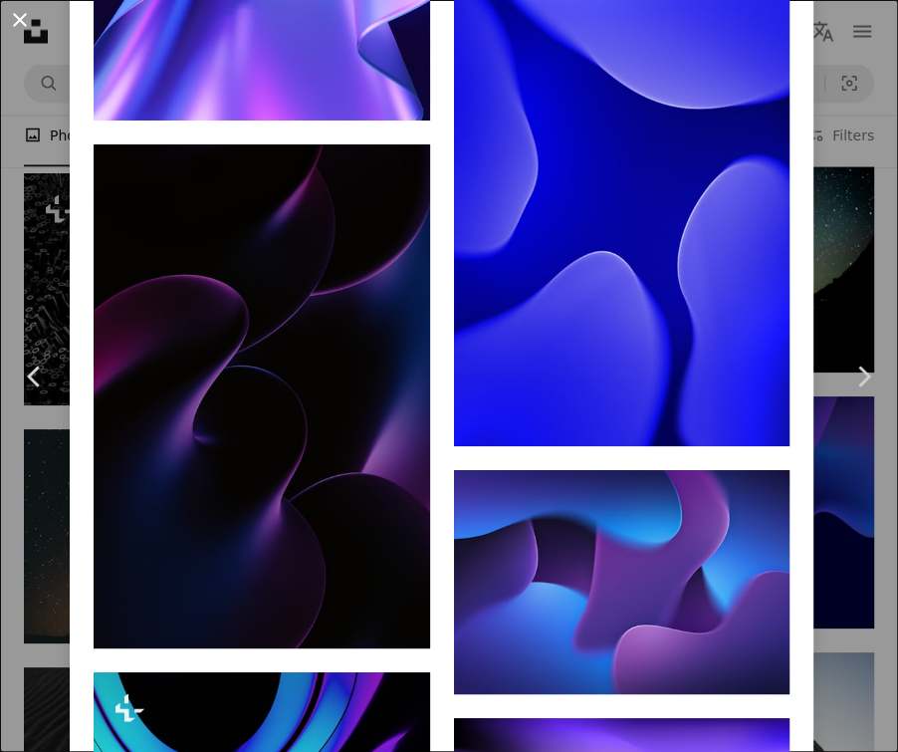
click at [22, 29] on button "An X shape" at bounding box center [20, 20] width 24 height 24
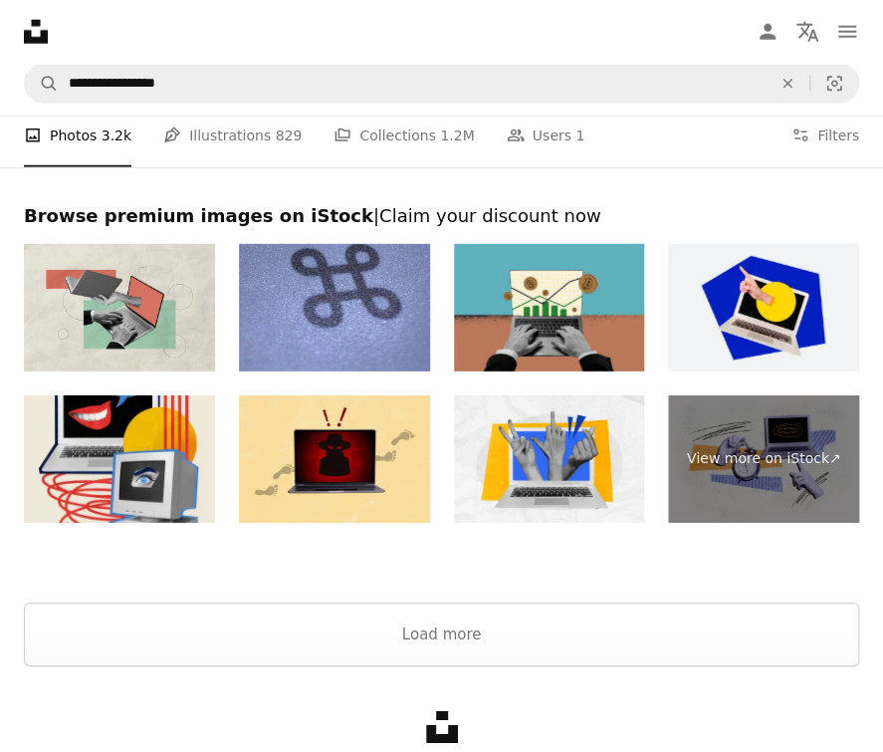
scroll to position [12841, 0]
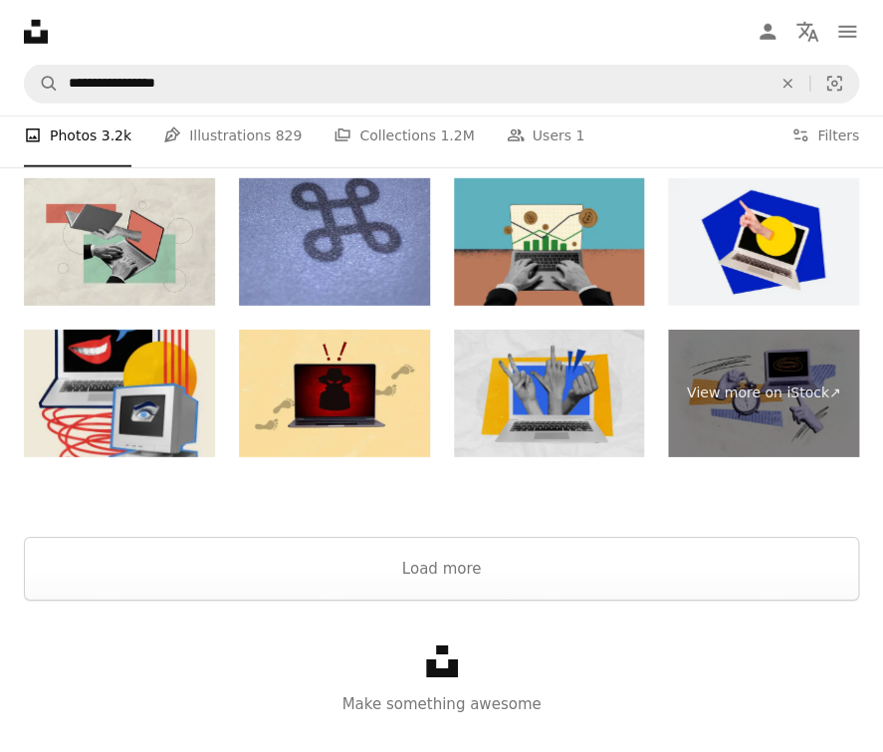
click at [496, 383] on img at bounding box center [549, 393] width 191 height 127
